Goal: Entertainment & Leisure: Consume media (video, audio)

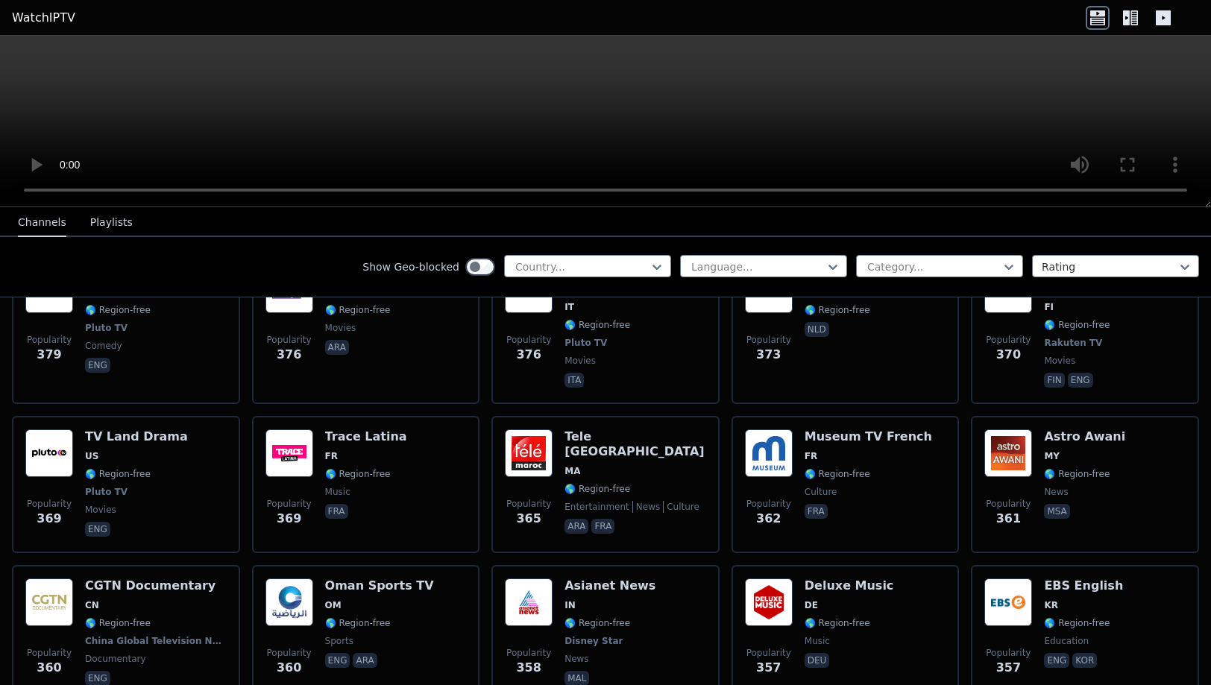
scroll to position [6465, 0]
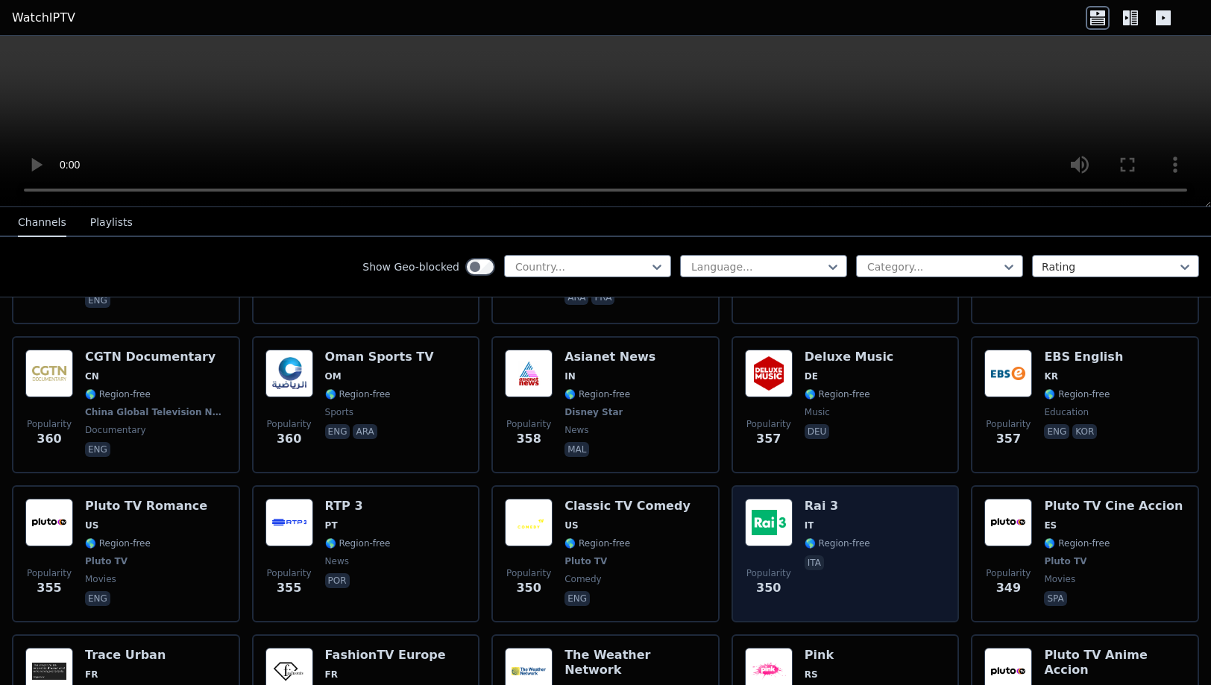
click at [855, 555] on span "ita" at bounding box center [837, 564] width 66 height 18
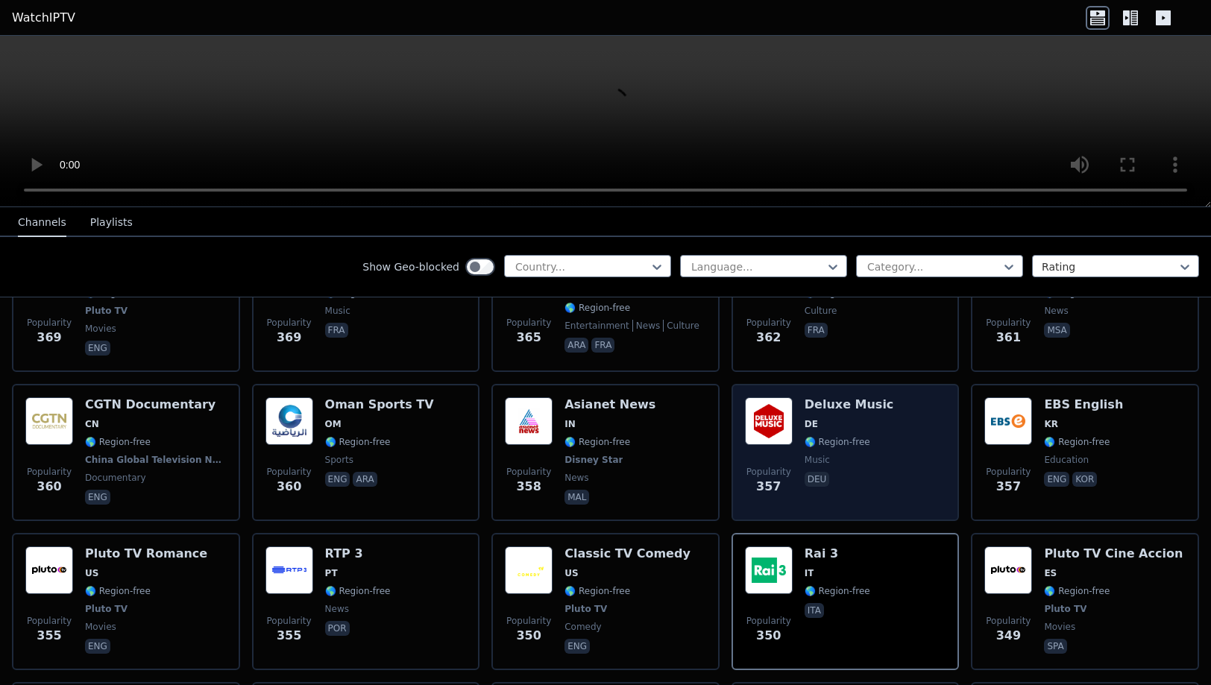
scroll to position [6366, 0]
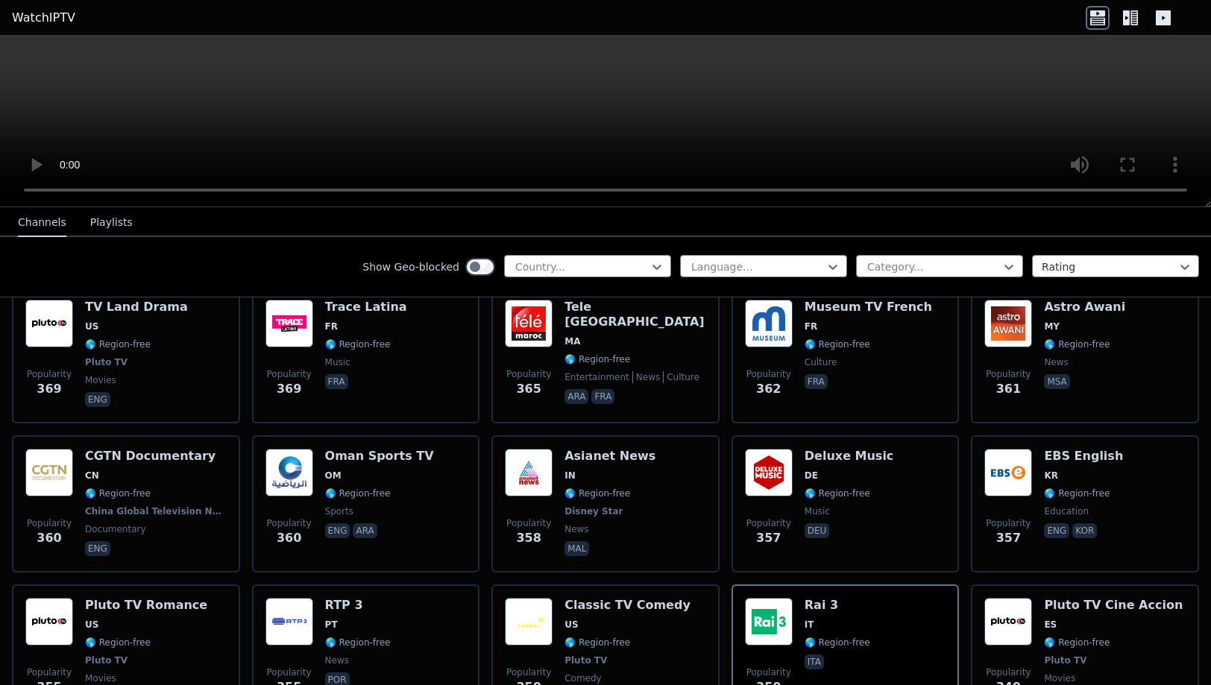
click at [113, 224] on button "Playlists" at bounding box center [111, 223] width 42 height 28
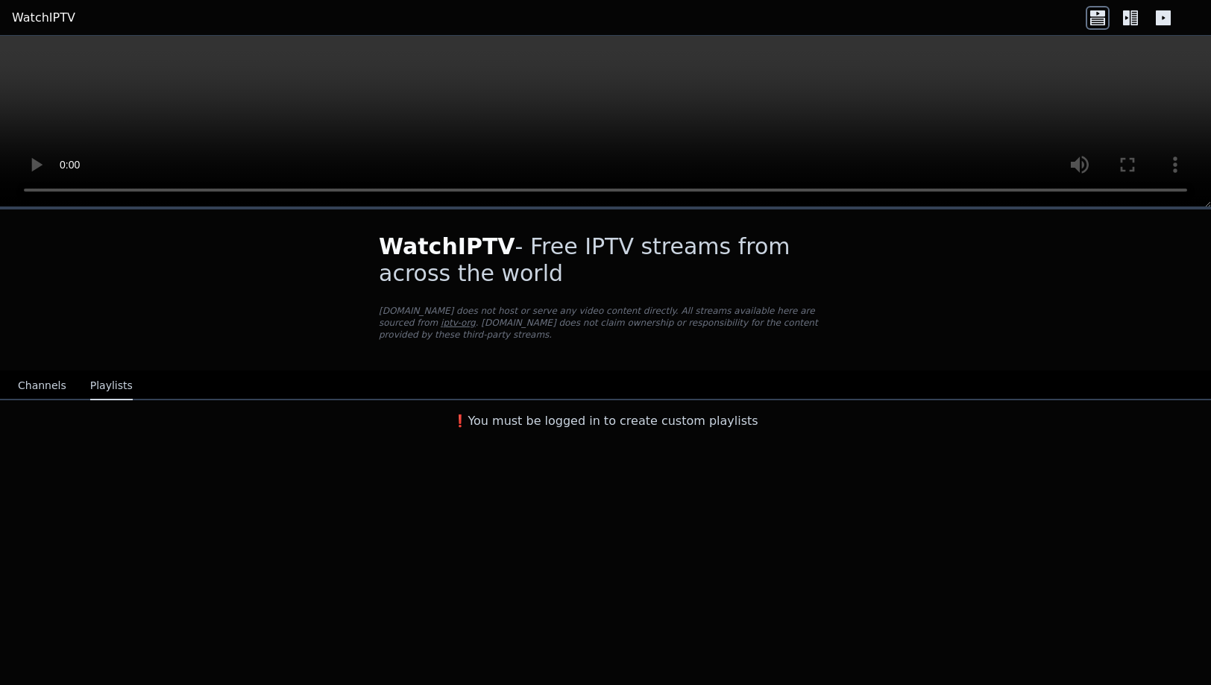
scroll to position [0, 0]
click at [51, 377] on button "Channels" at bounding box center [42, 386] width 48 height 28
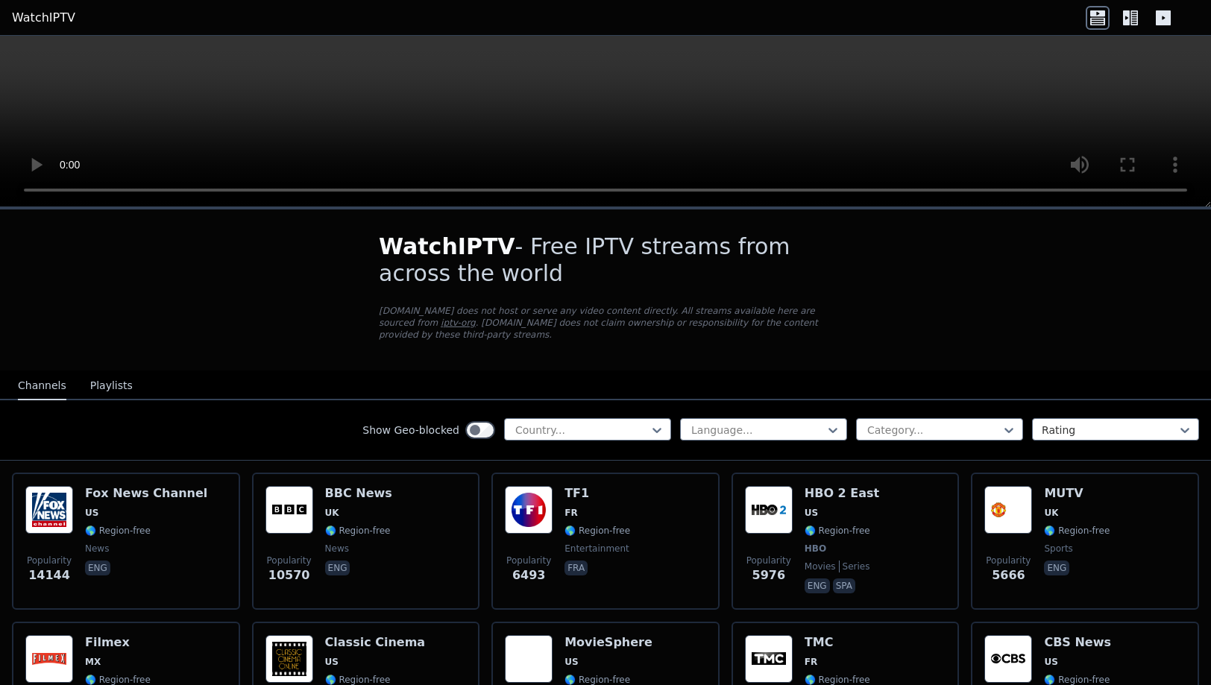
click at [1133, 22] on icon at bounding box center [1130, 18] width 24 height 24
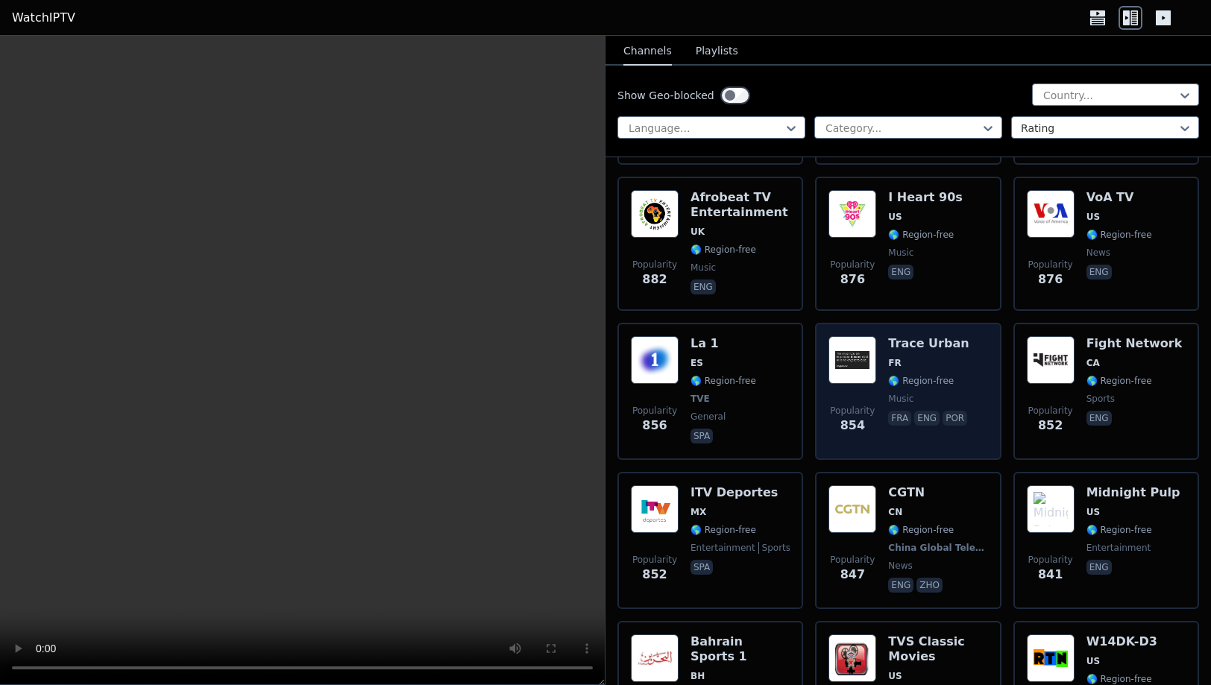
scroll to position [3374, 0]
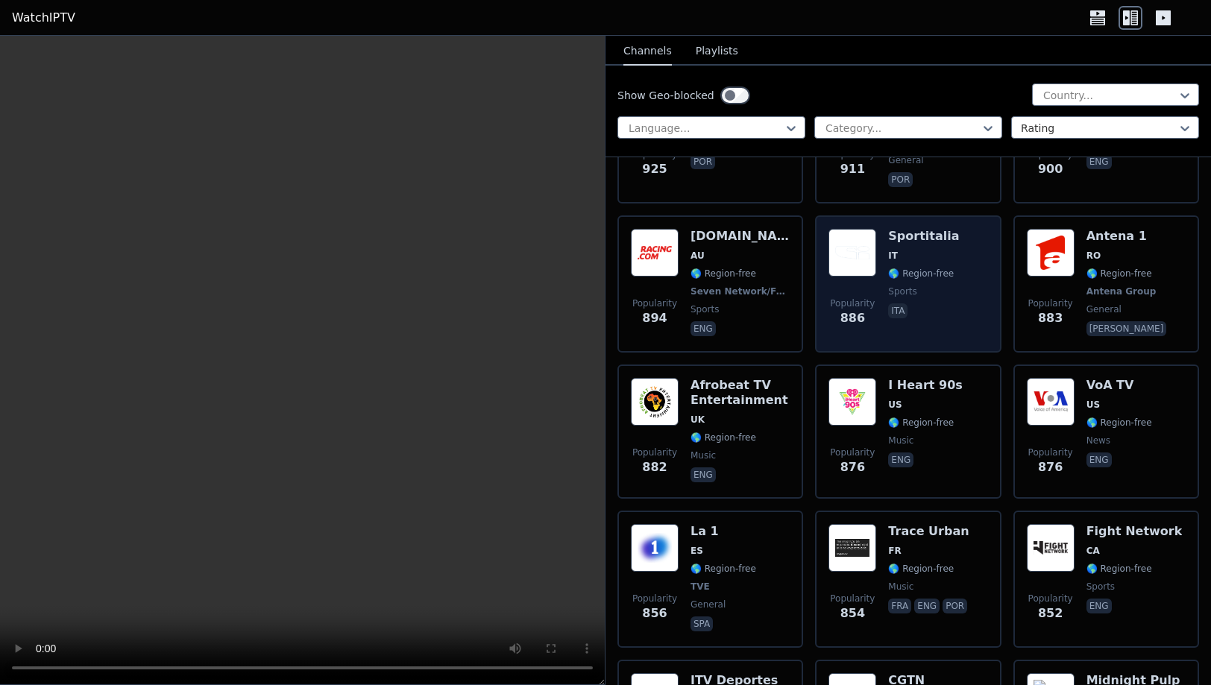
click at [944, 303] on span "ita" at bounding box center [923, 312] width 71 height 18
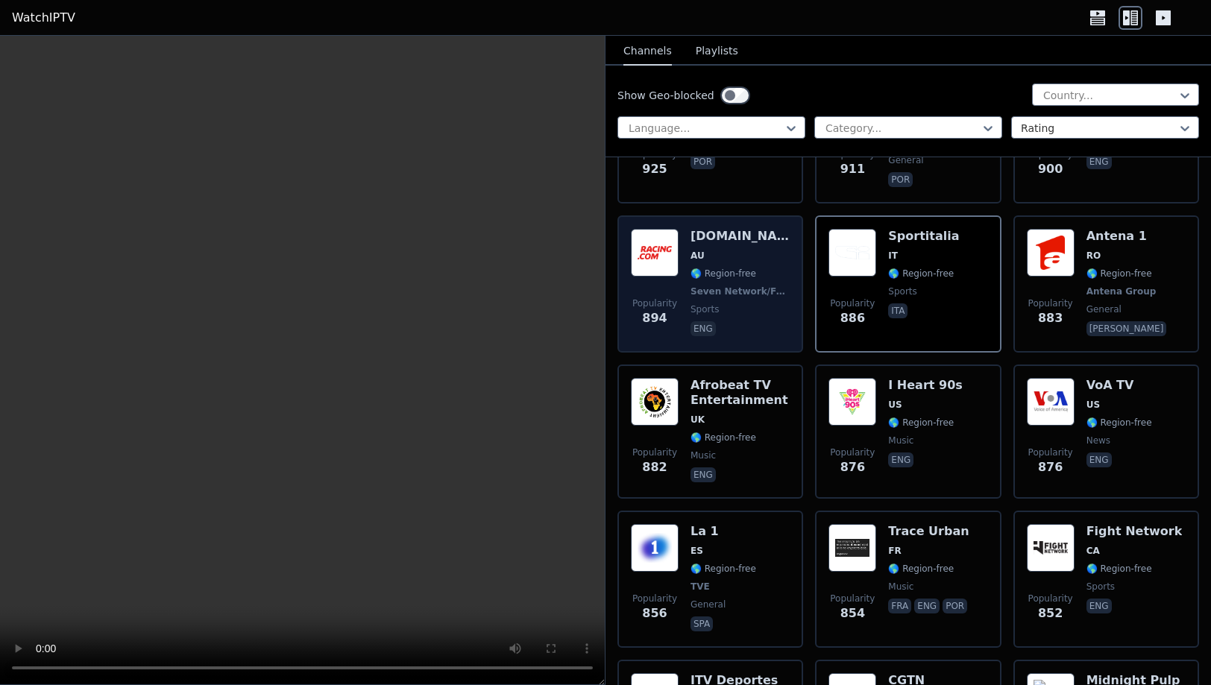
click at [784, 292] on div "Popularity 894 [DOMAIN_NAME] AU 🌎 Region-free Seven Network/Foxtel sports eng" at bounding box center [710, 284] width 159 height 110
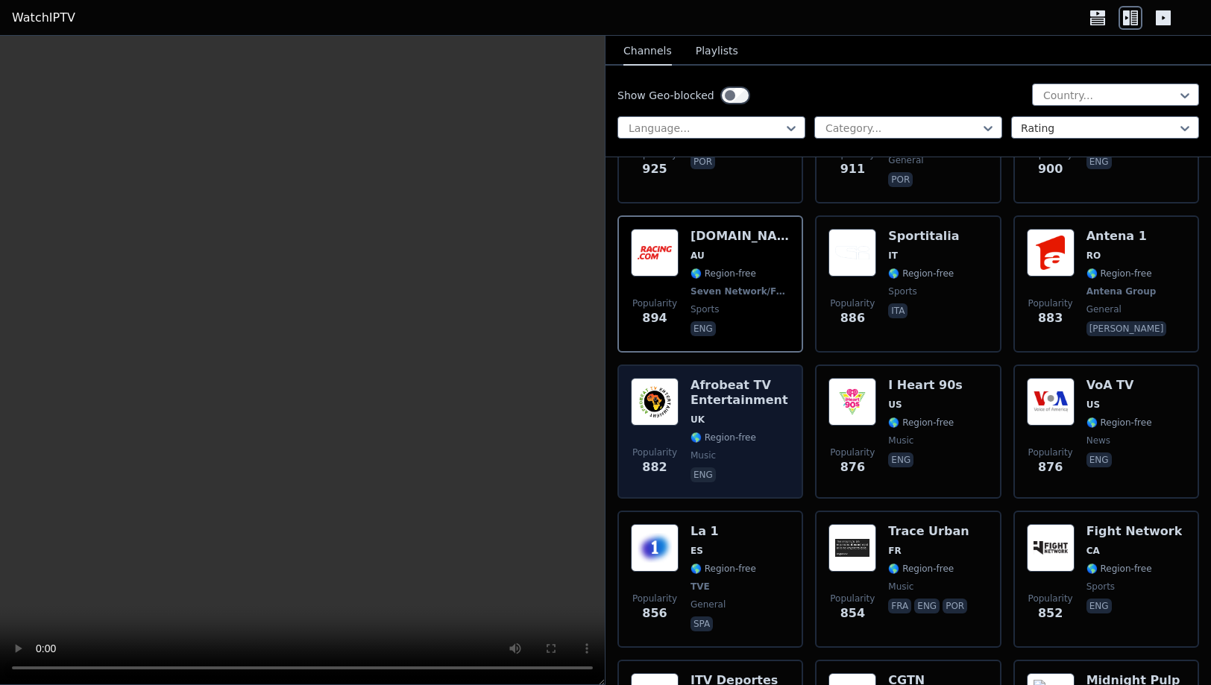
click at [765, 450] on span "music" at bounding box center [739, 456] width 99 height 12
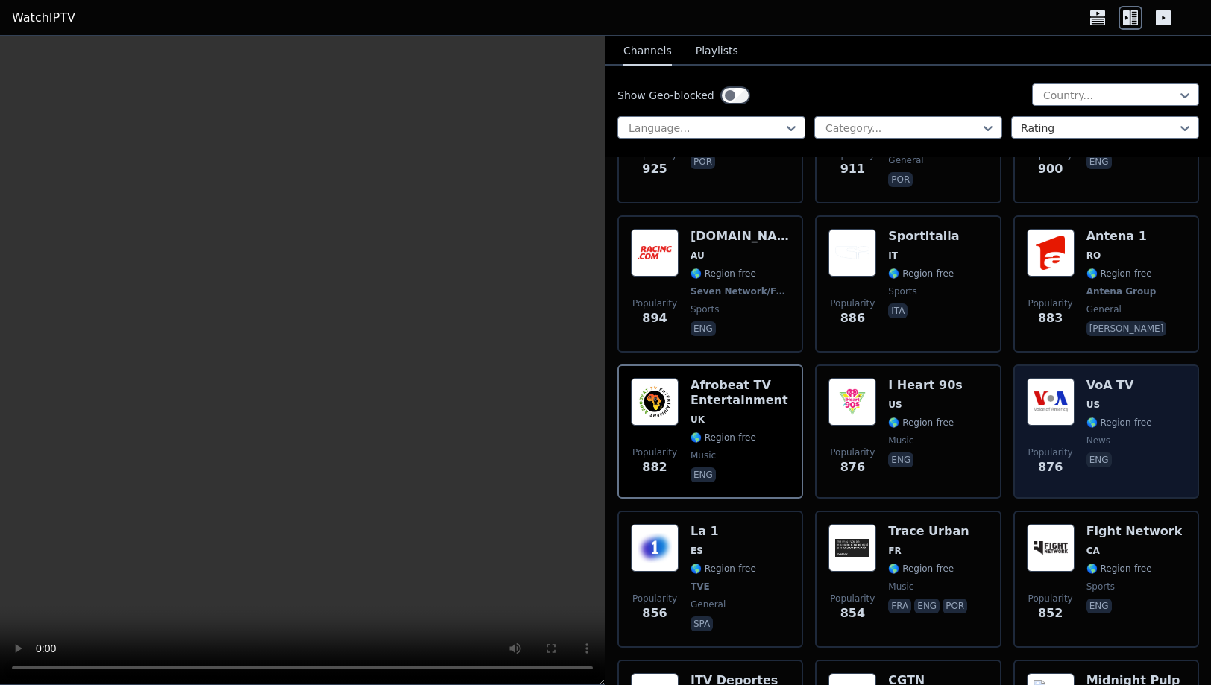
click at [1143, 412] on div "VoA TV US 🌎 Region-free news eng" at bounding box center [1119, 431] width 66 height 107
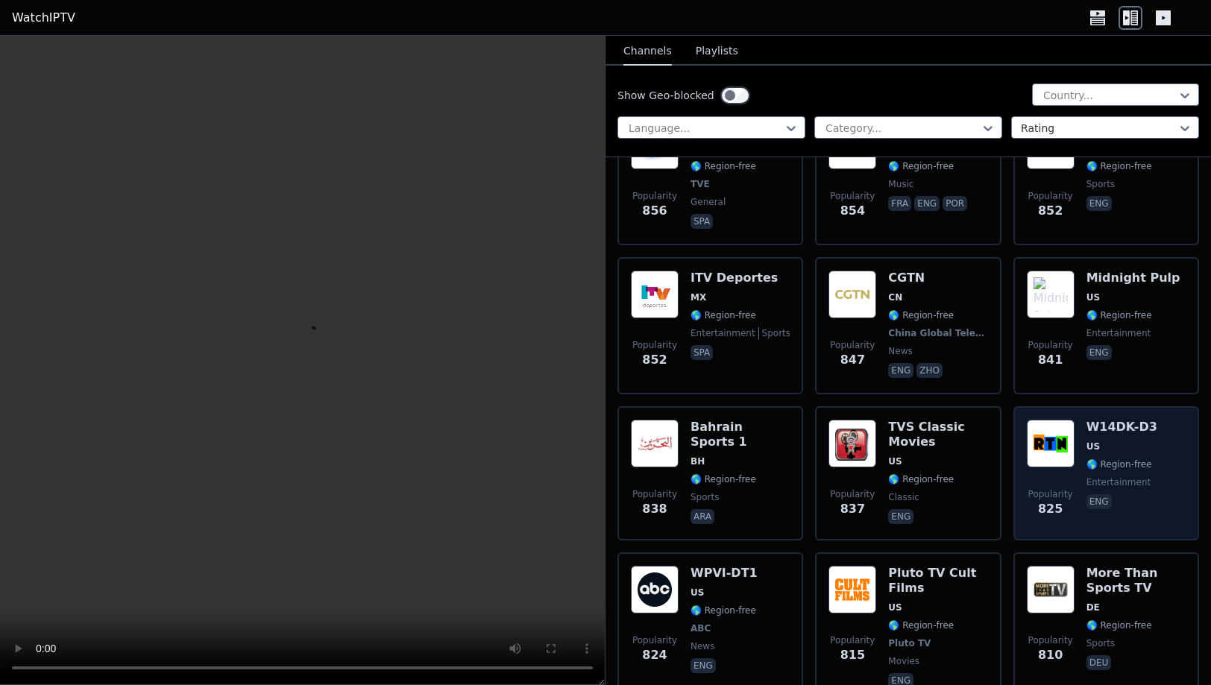
scroll to position [3839, 0]
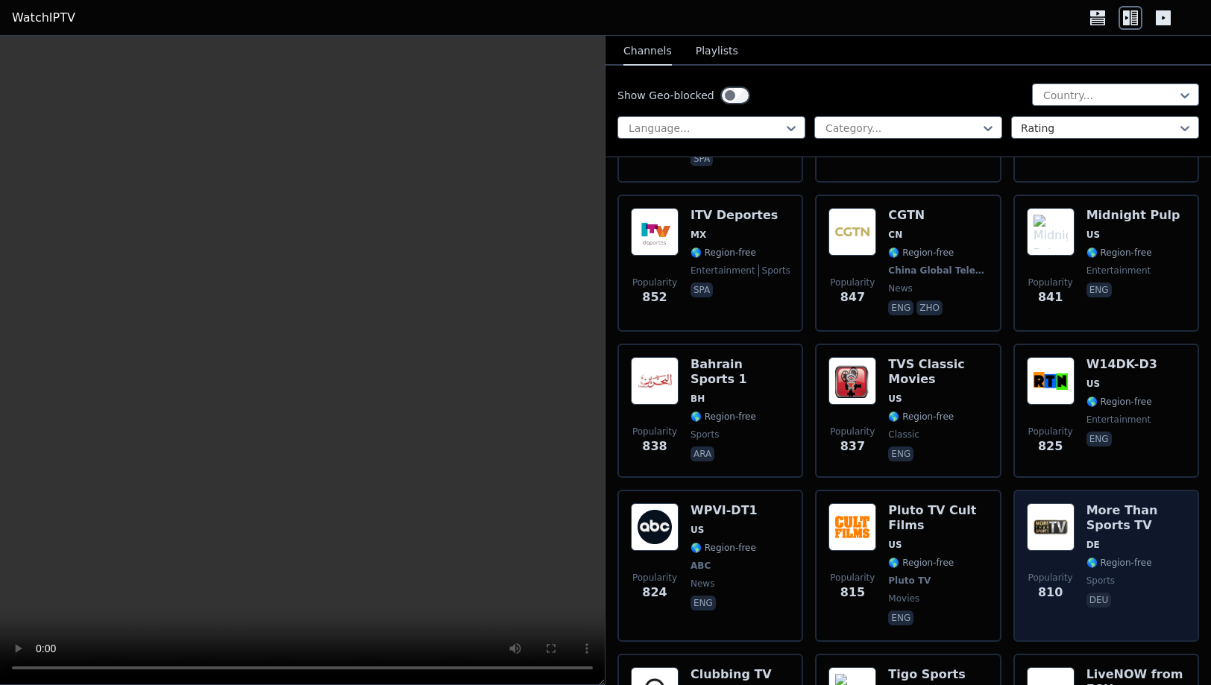
click at [1136, 539] on span "DE" at bounding box center [1135, 545] width 99 height 12
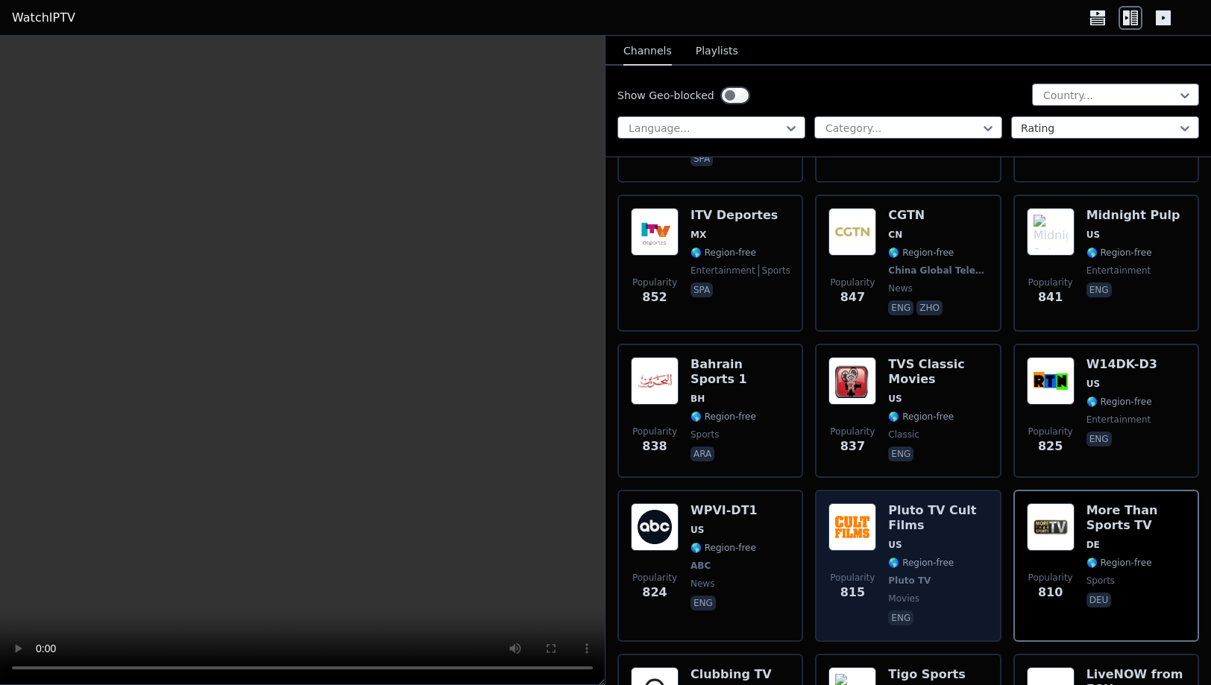
click at [972, 539] on span "US" at bounding box center [937, 545] width 99 height 12
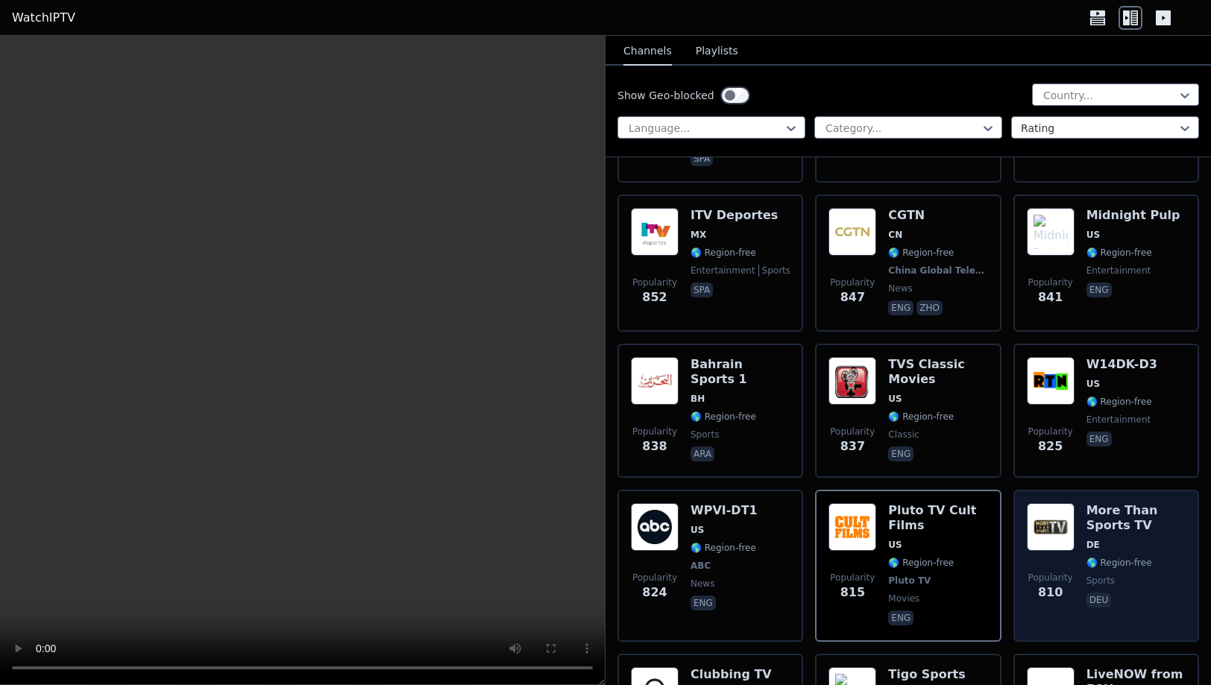
click at [1159, 539] on span "DE" at bounding box center [1135, 545] width 99 height 12
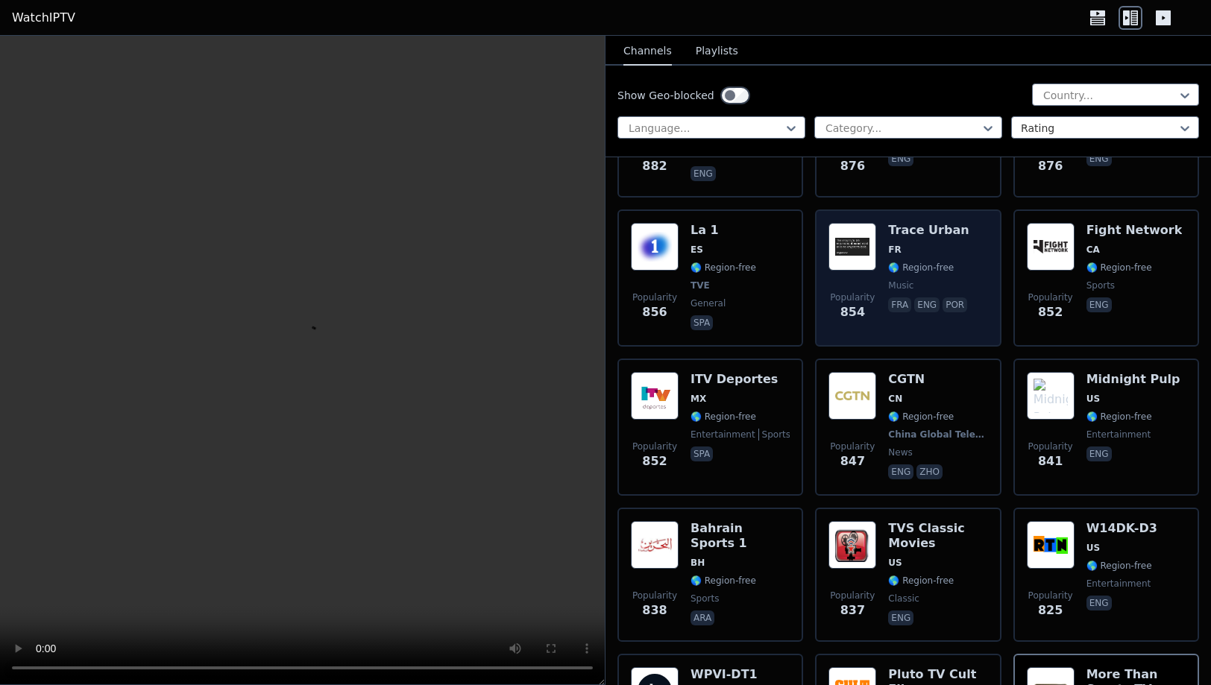
scroll to position [3672, 0]
